Goal: Task Accomplishment & Management: Manage account settings

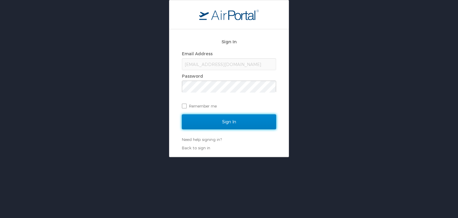
click at [216, 124] on input "Sign In" at bounding box center [229, 121] width 94 height 15
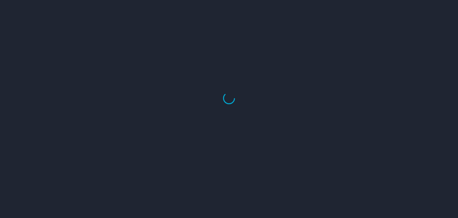
select select "US"
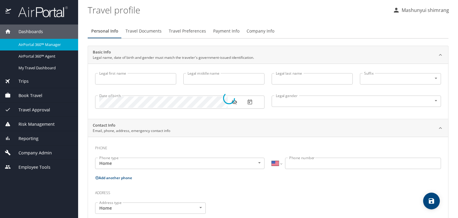
type input "Mashunyui"
type input "shimrang"
type input "Male"
select select "IN"
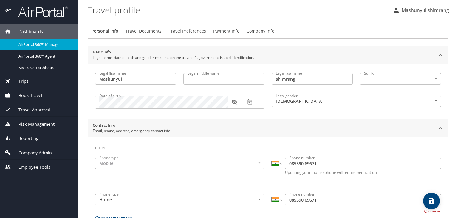
click at [35, 11] on img at bounding box center [40, 12] width 56 height 12
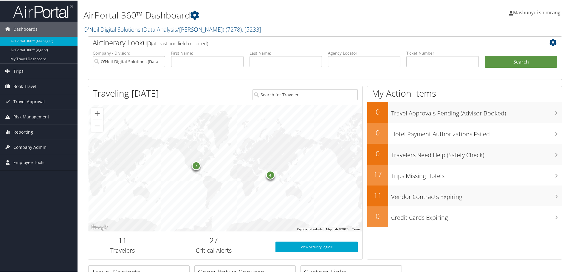
click at [160, 60] on input "O'Neil Digital Solutions (Data Analysis/William O'Neil)" at bounding box center [129, 60] width 72 height 11
click at [266, 64] on input "text" at bounding box center [286, 60] width 72 height 11
click at [353, 65] on input "text" at bounding box center [364, 60] width 72 height 11
paste input "Confirmation of Flight and Hotel Cancellation"
type input "Confirmation of Flight and Hotel Cancellation"
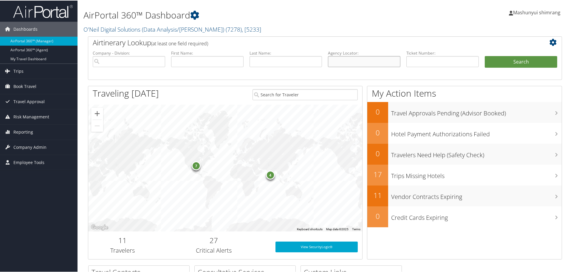
paste input "DHKRM3"
type input "DHKRM3"
click at [492, 64] on button "Search" at bounding box center [521, 61] width 72 height 12
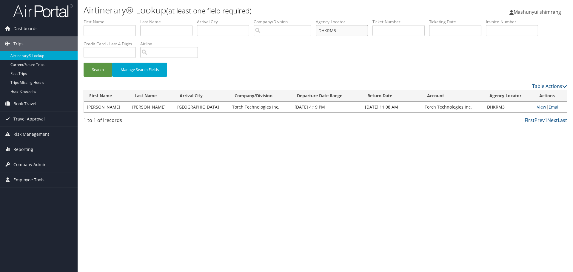
click at [282, 19] on ul "First Name Last Name Departure City Arrival City Company/Division Airport/City …" at bounding box center [325, 19] width 483 height 0
paste input "JRXG8"
type input "DJRXG8"
click at [96, 66] on button "Search" at bounding box center [98, 70] width 29 height 14
click at [535, 106] on link "View" at bounding box center [539, 107] width 9 height 6
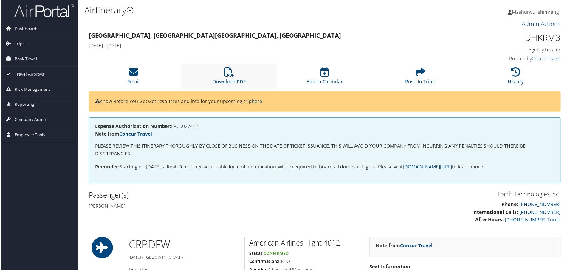
click at [235, 70] on li "Download PDF" at bounding box center [229, 76] width 96 height 24
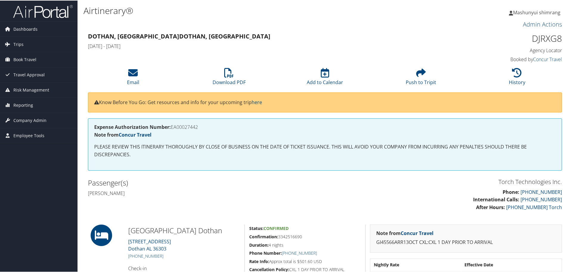
click at [31, 13] on img at bounding box center [43, 11] width 60 height 14
